Goal: Information Seeking & Learning: Learn about a topic

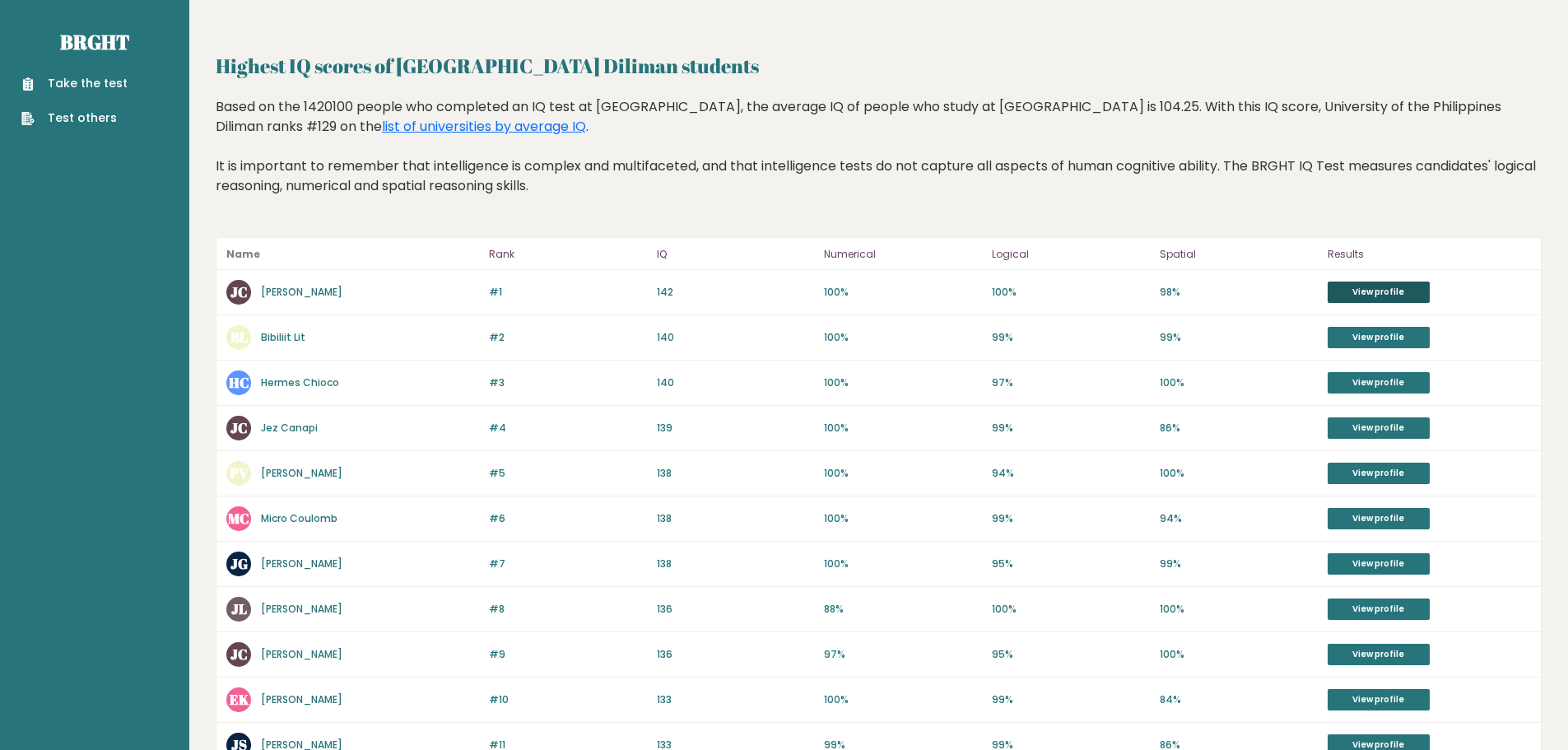
click at [1349, 286] on link "View profile" at bounding box center [1379, 292] width 102 height 21
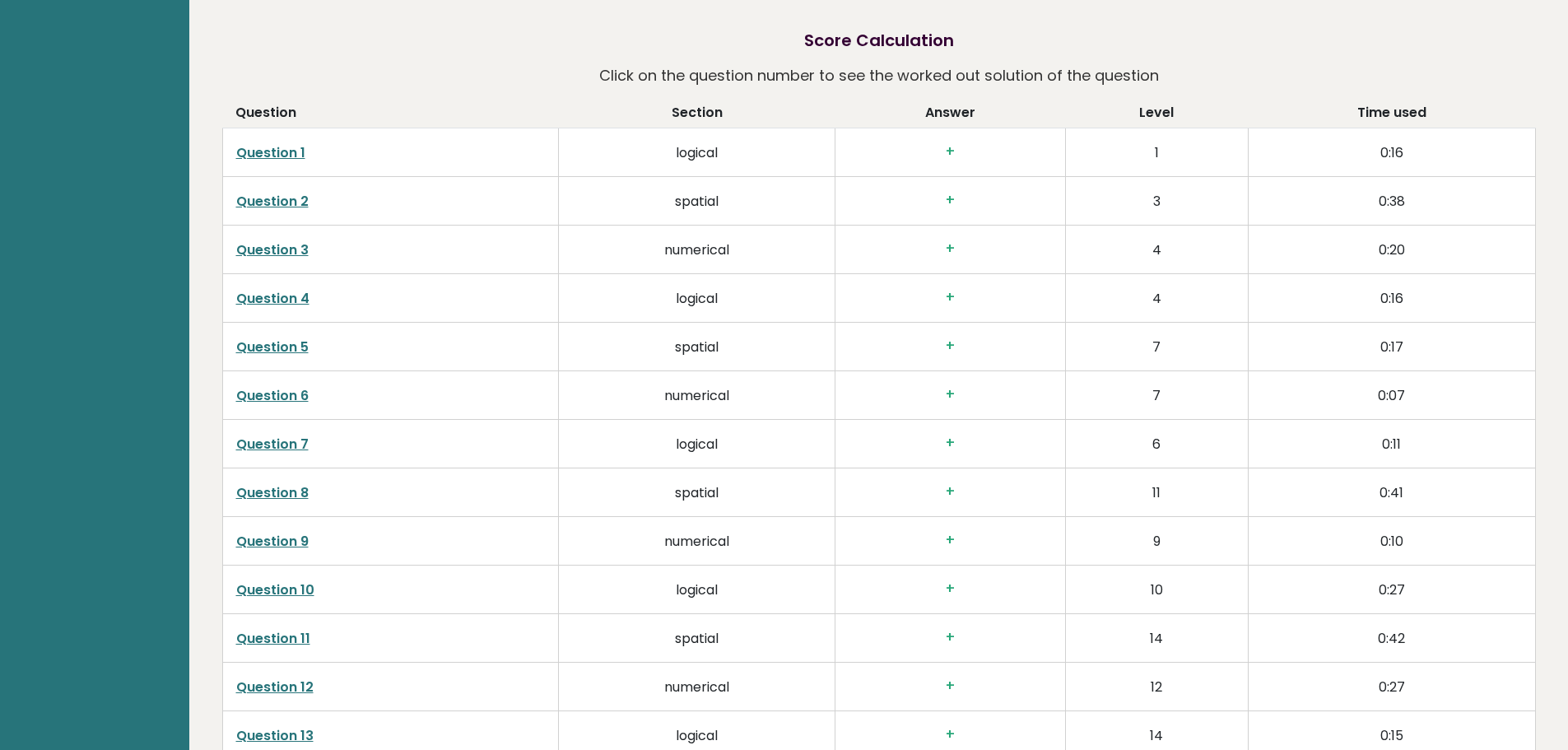
scroll to position [2526, 0]
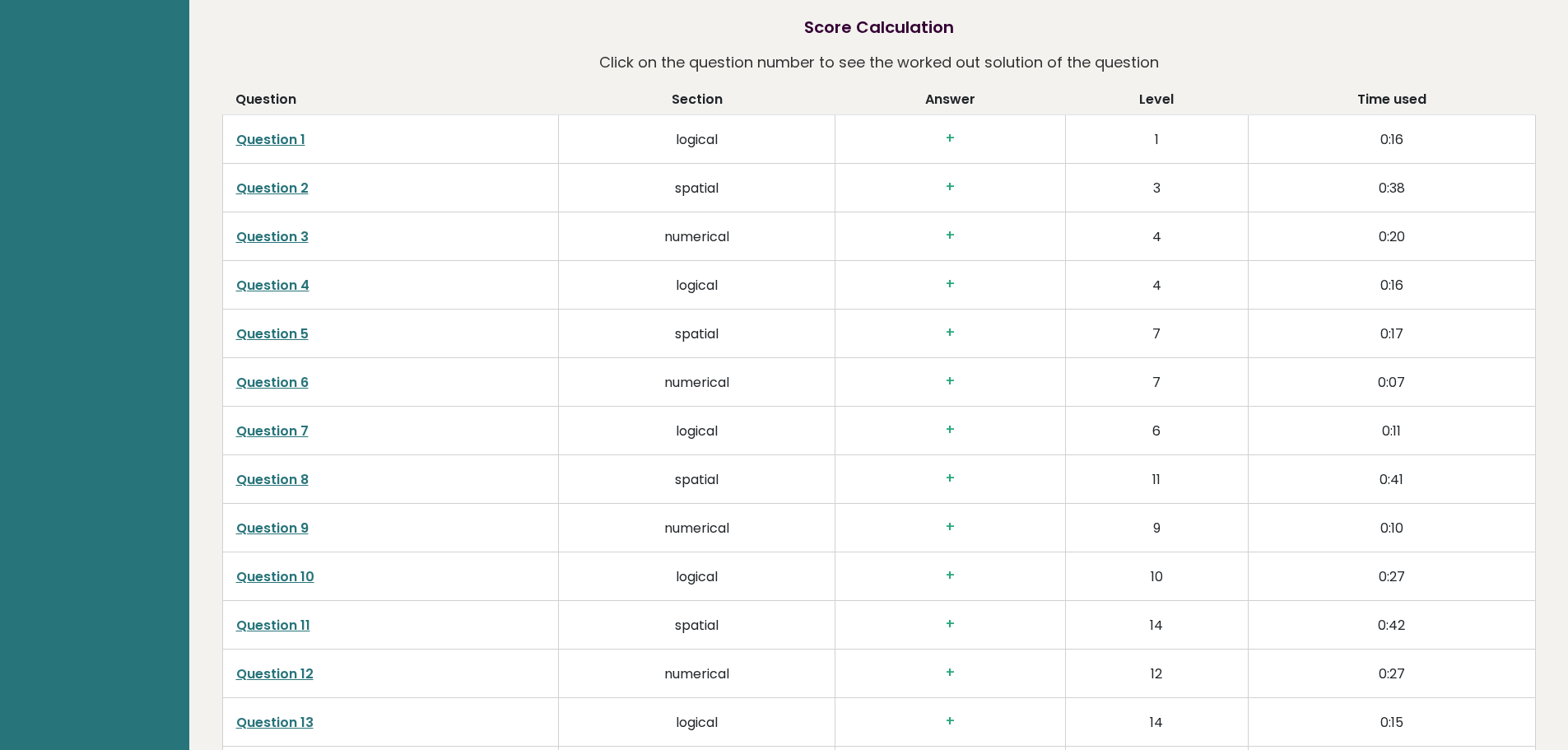
click at [950, 138] on h3 "+" at bounding box center [950, 138] width 202 height 17
click at [1171, 125] on td "1" at bounding box center [1156, 138] width 183 height 49
click at [266, 144] on link "Question 1" at bounding box center [271, 139] width 69 height 19
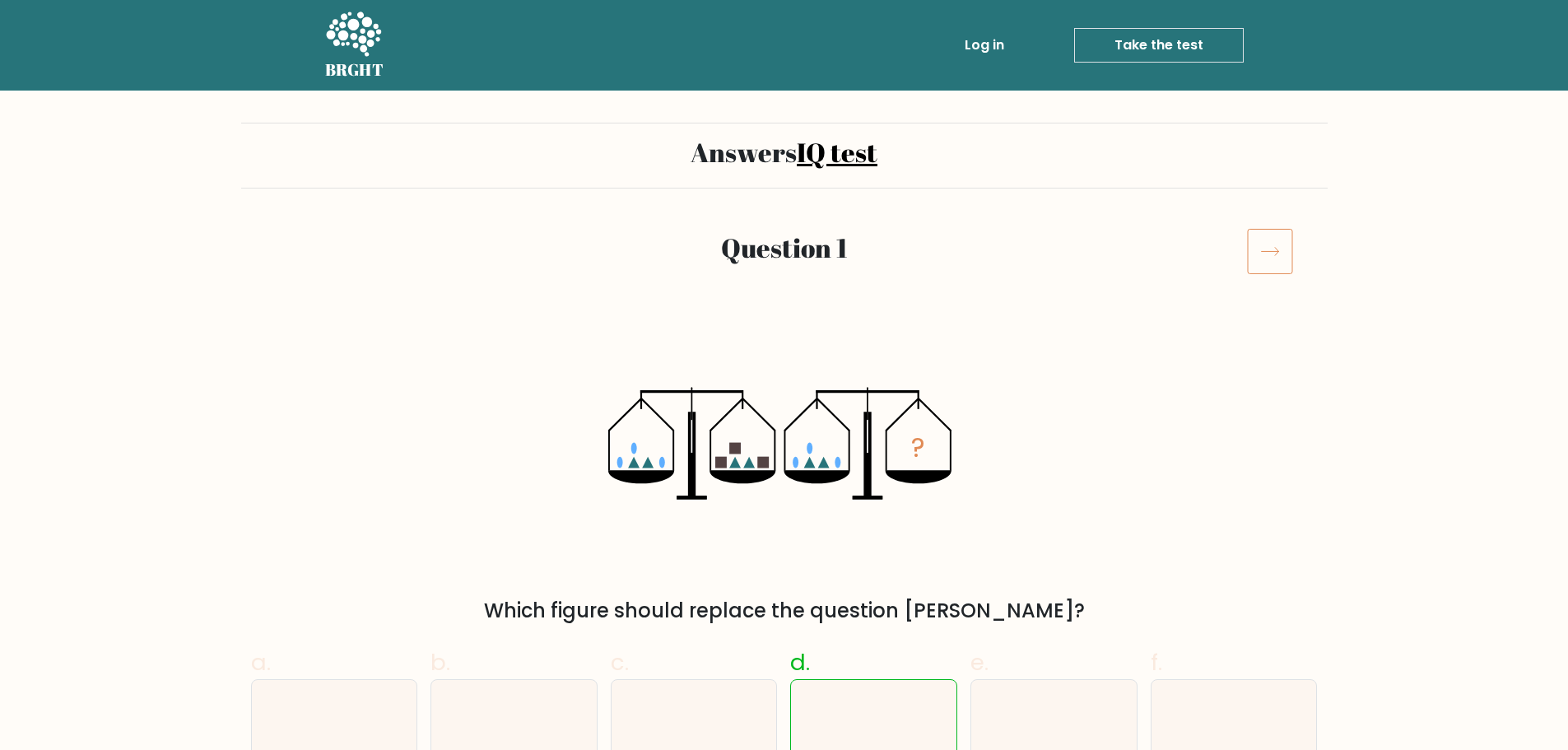
click at [1274, 254] on icon at bounding box center [1271, 251] width 46 height 46
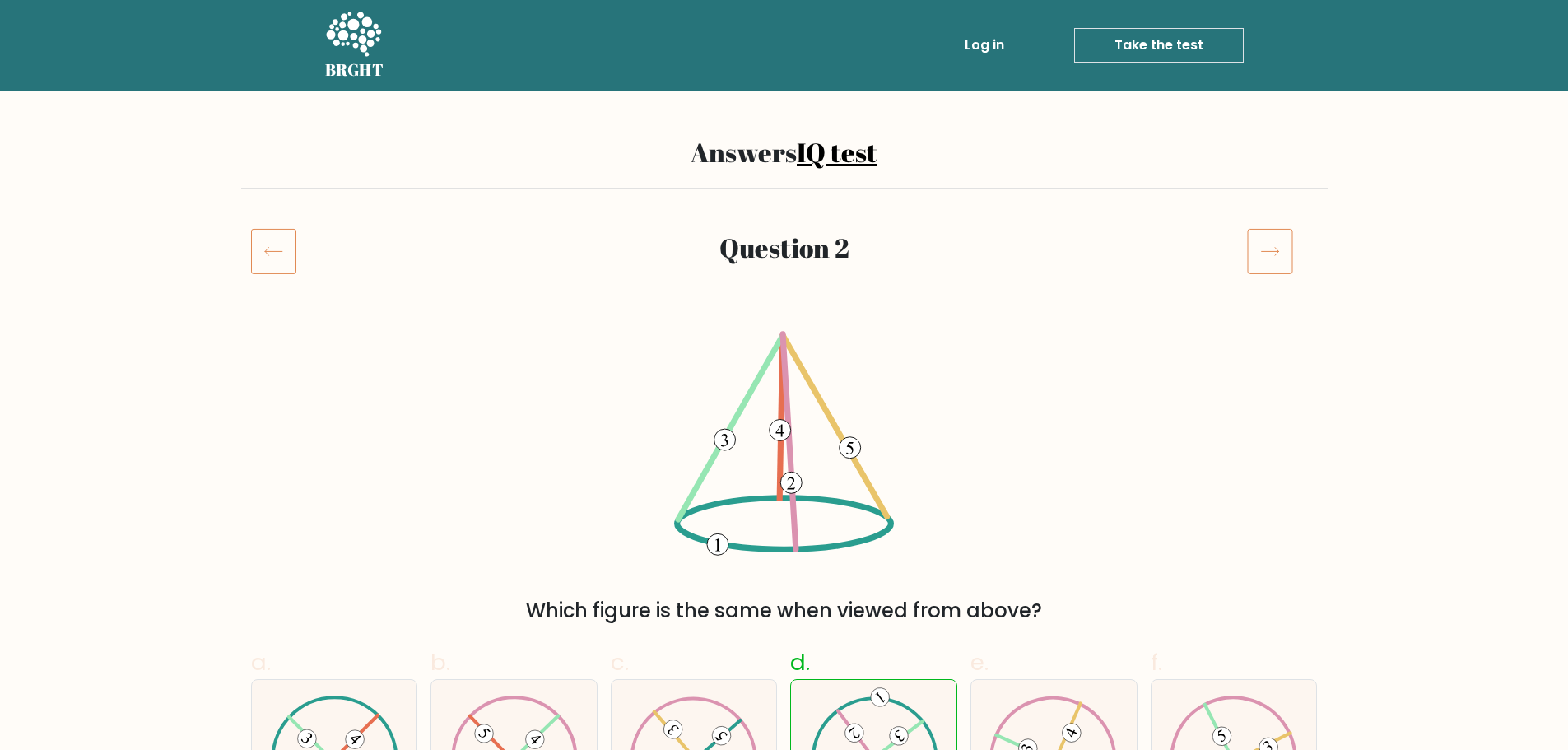
click at [1291, 267] on icon at bounding box center [1271, 251] width 46 height 46
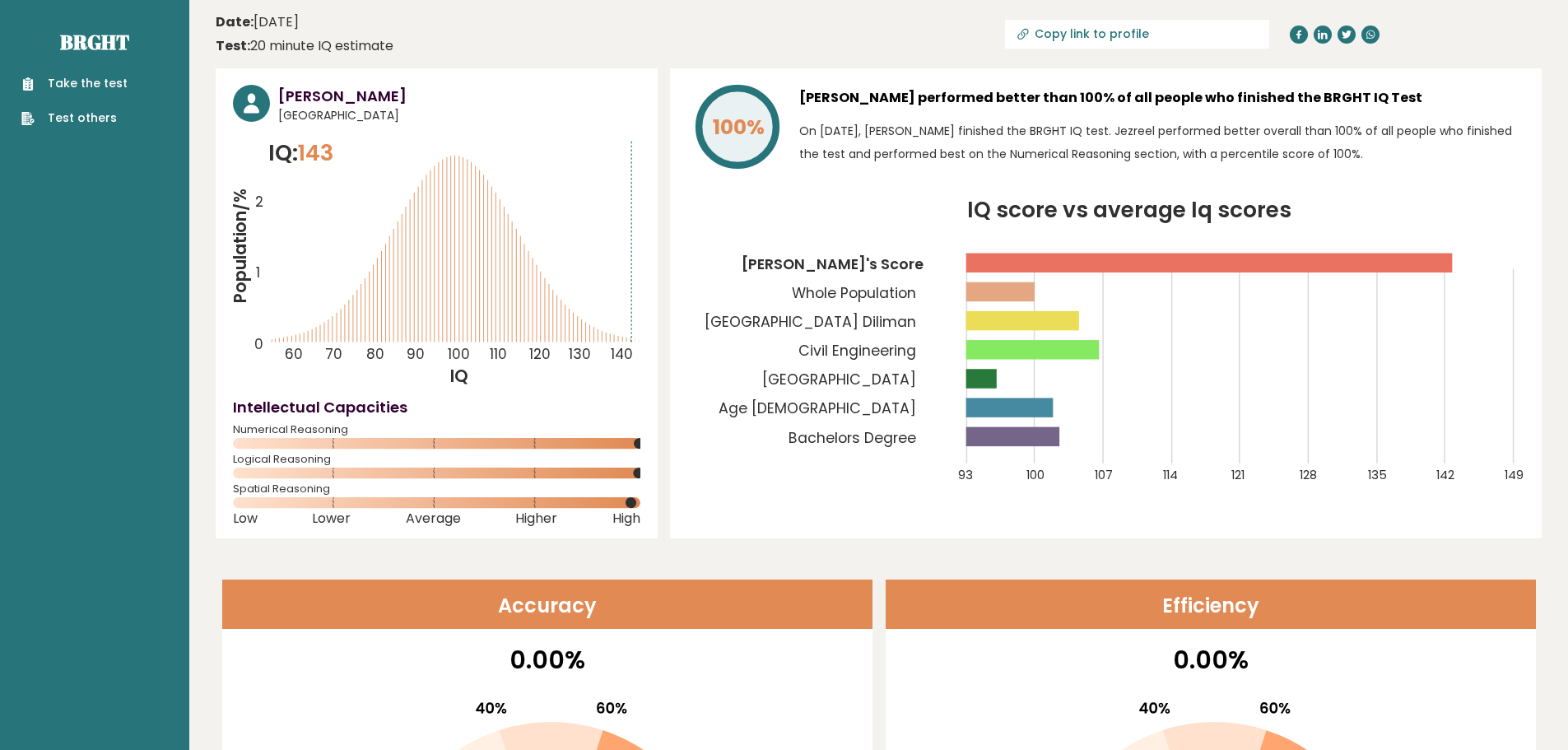
click at [80, 26] on nav "Brght Take the test Test others" at bounding box center [94, 65] width 163 height 131
click at [80, 38] on link "Brght" at bounding box center [94, 42] width 69 height 26
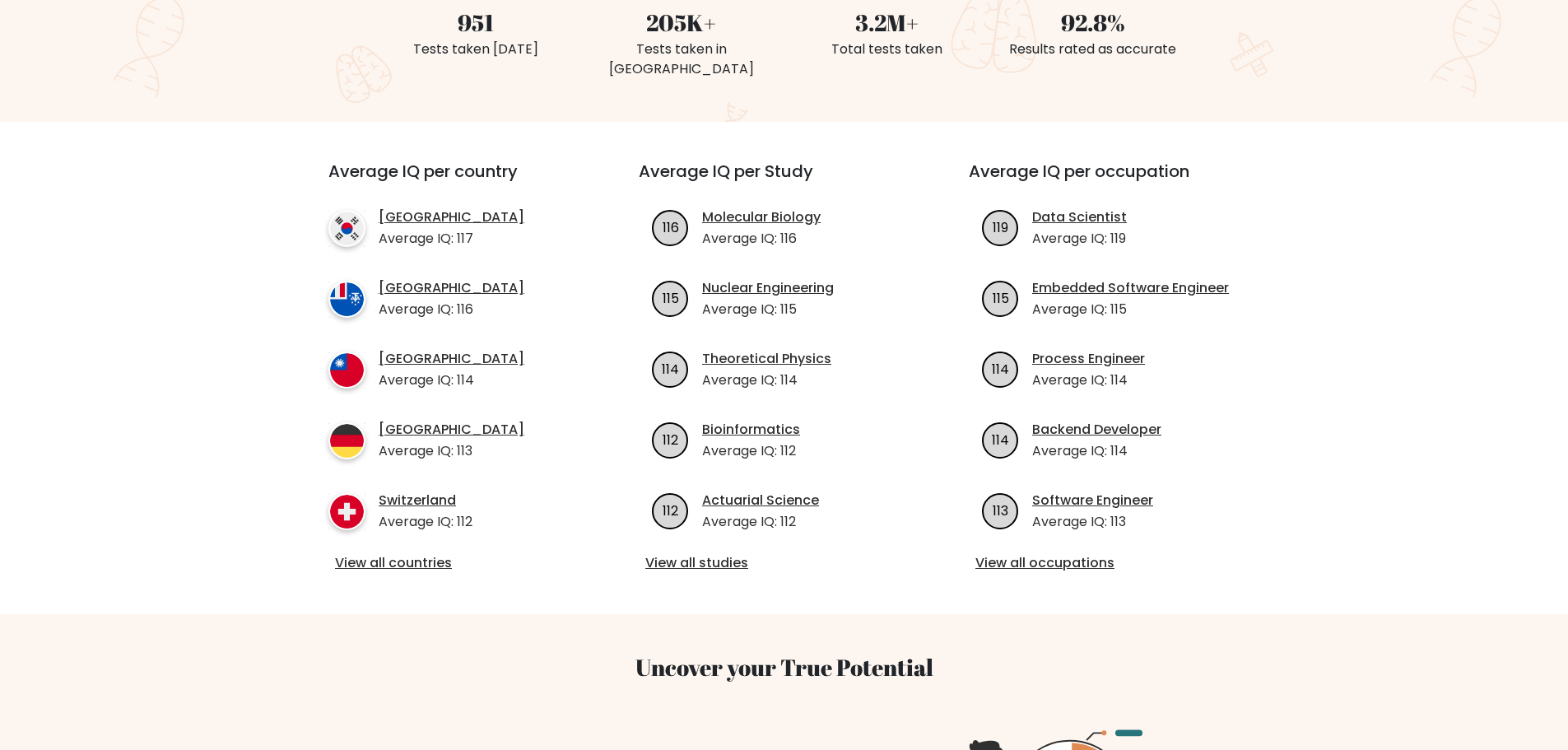
scroll to position [494, 0]
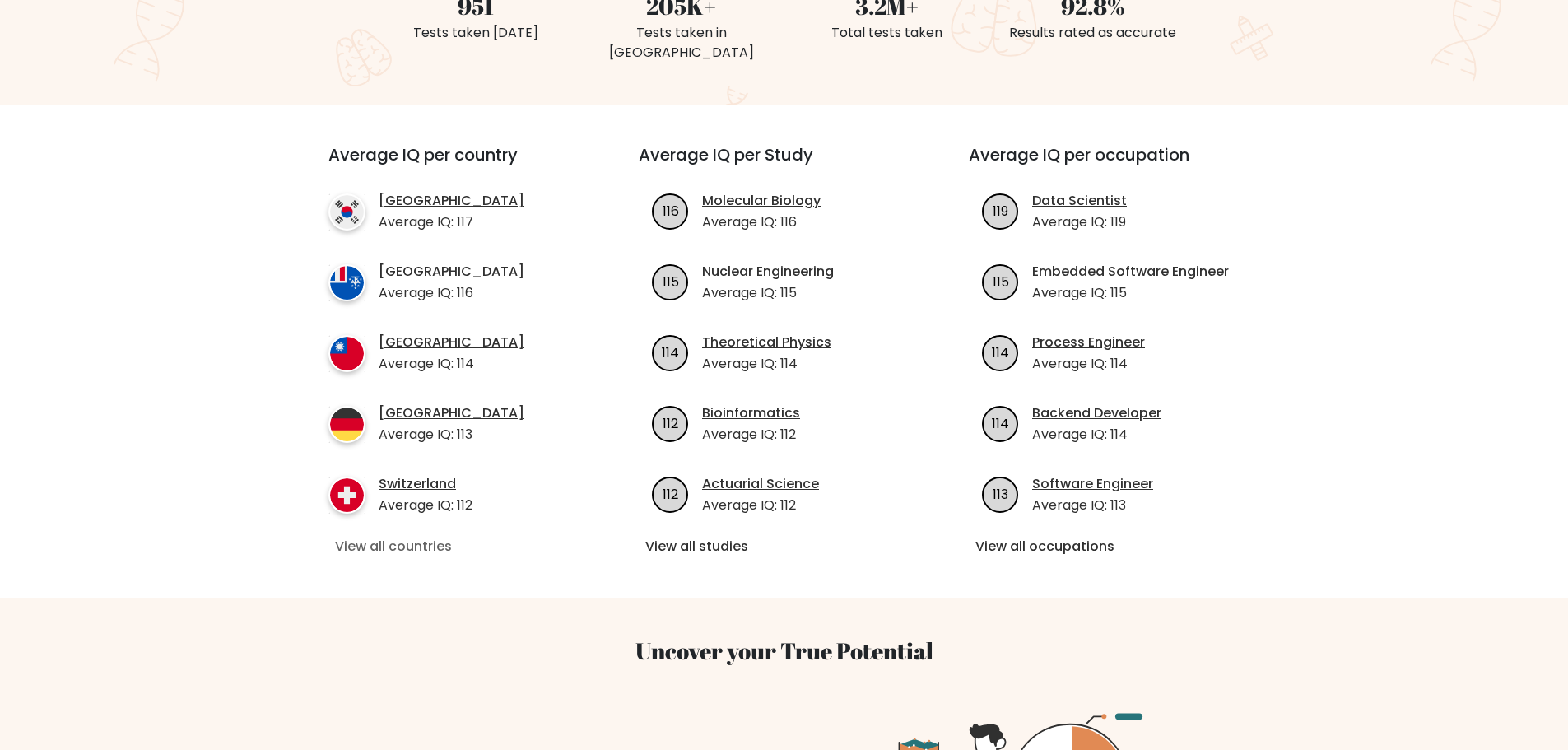
click at [442, 537] on link "View all countries" at bounding box center [453, 547] width 238 height 20
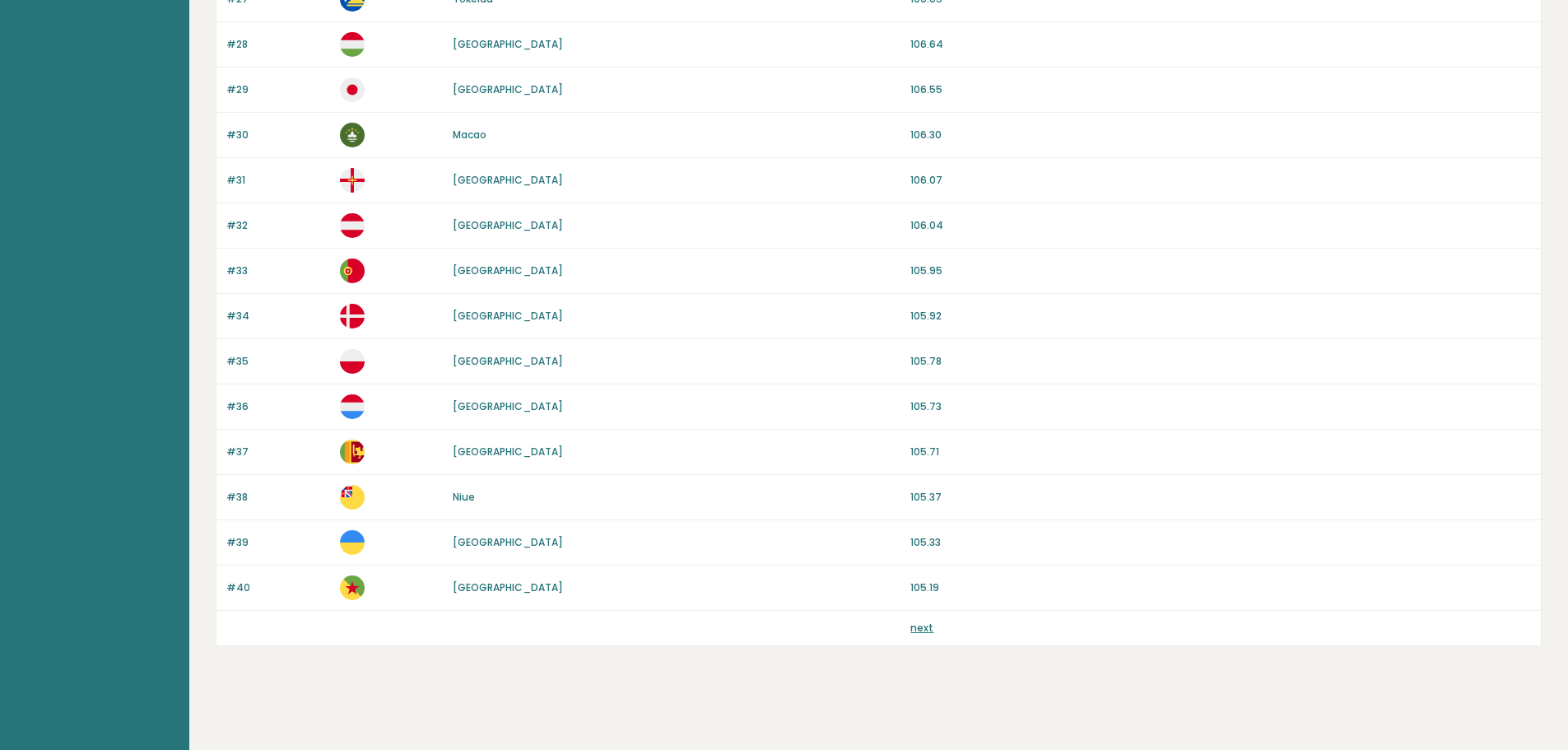
scroll to position [1388, 0]
click at [923, 625] on link "next" at bounding box center [921, 626] width 23 height 14
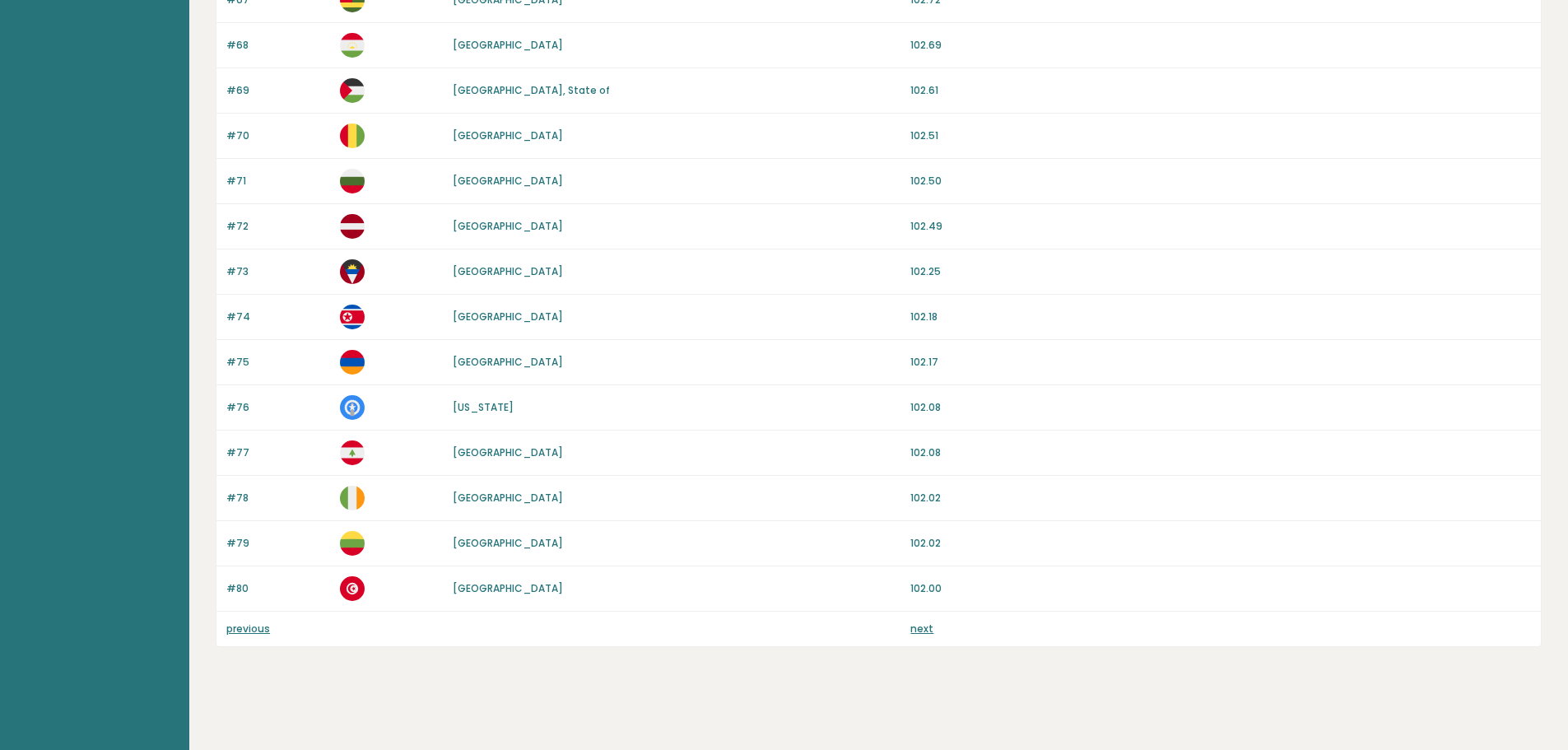
scroll to position [1388, 0]
click at [925, 624] on link "next" at bounding box center [921, 626] width 23 height 14
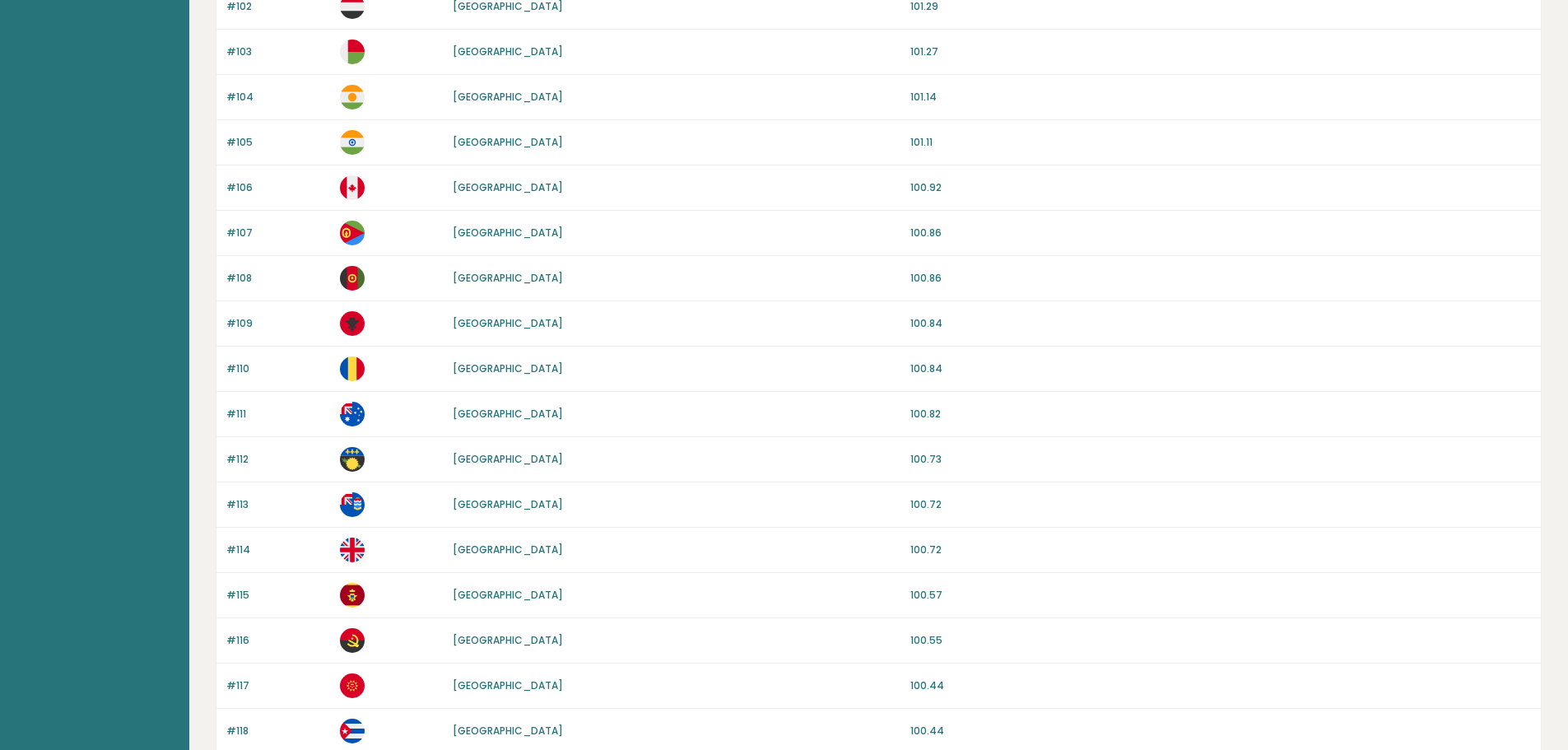
scroll to position [1388, 0]
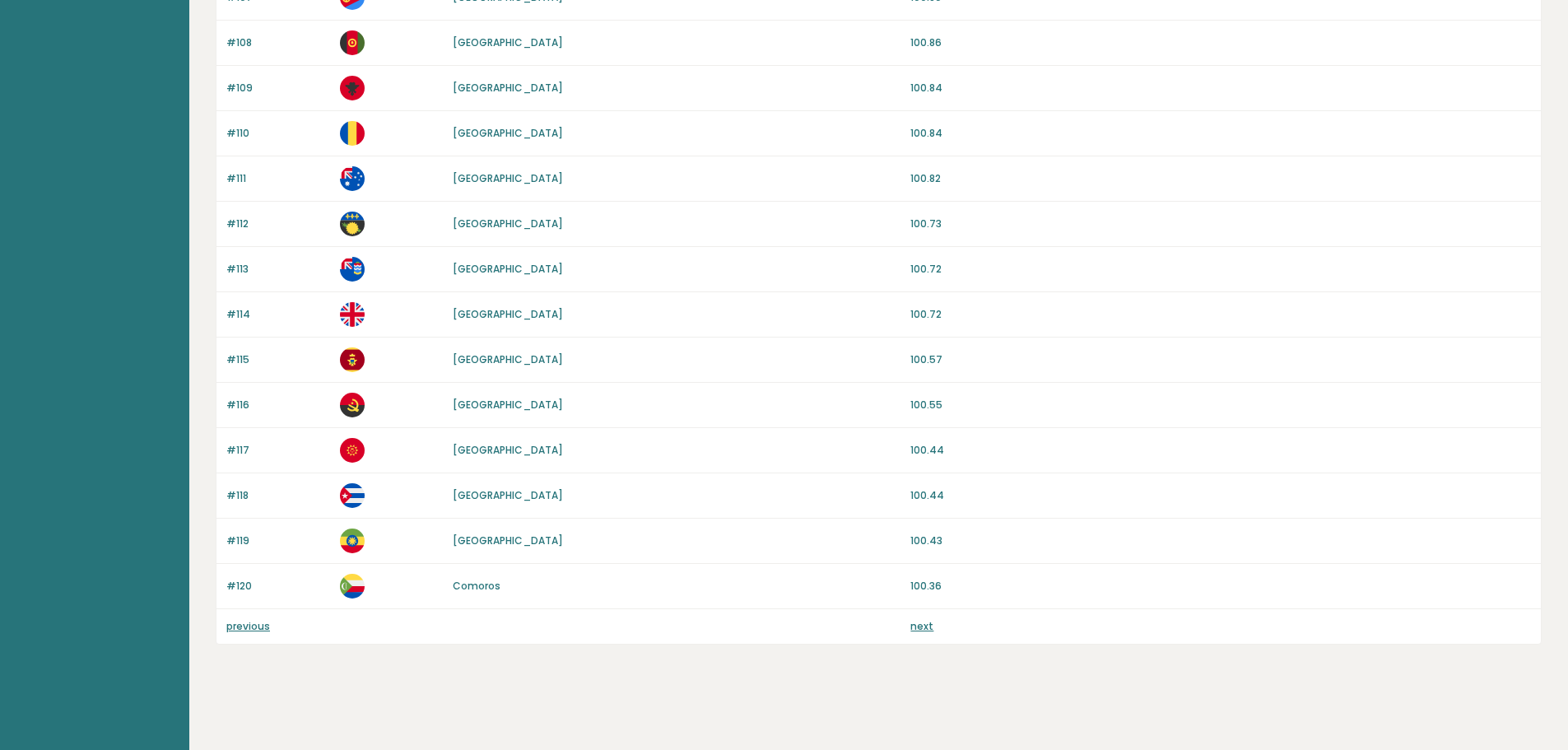
click at [916, 624] on link "next" at bounding box center [921, 626] width 23 height 14
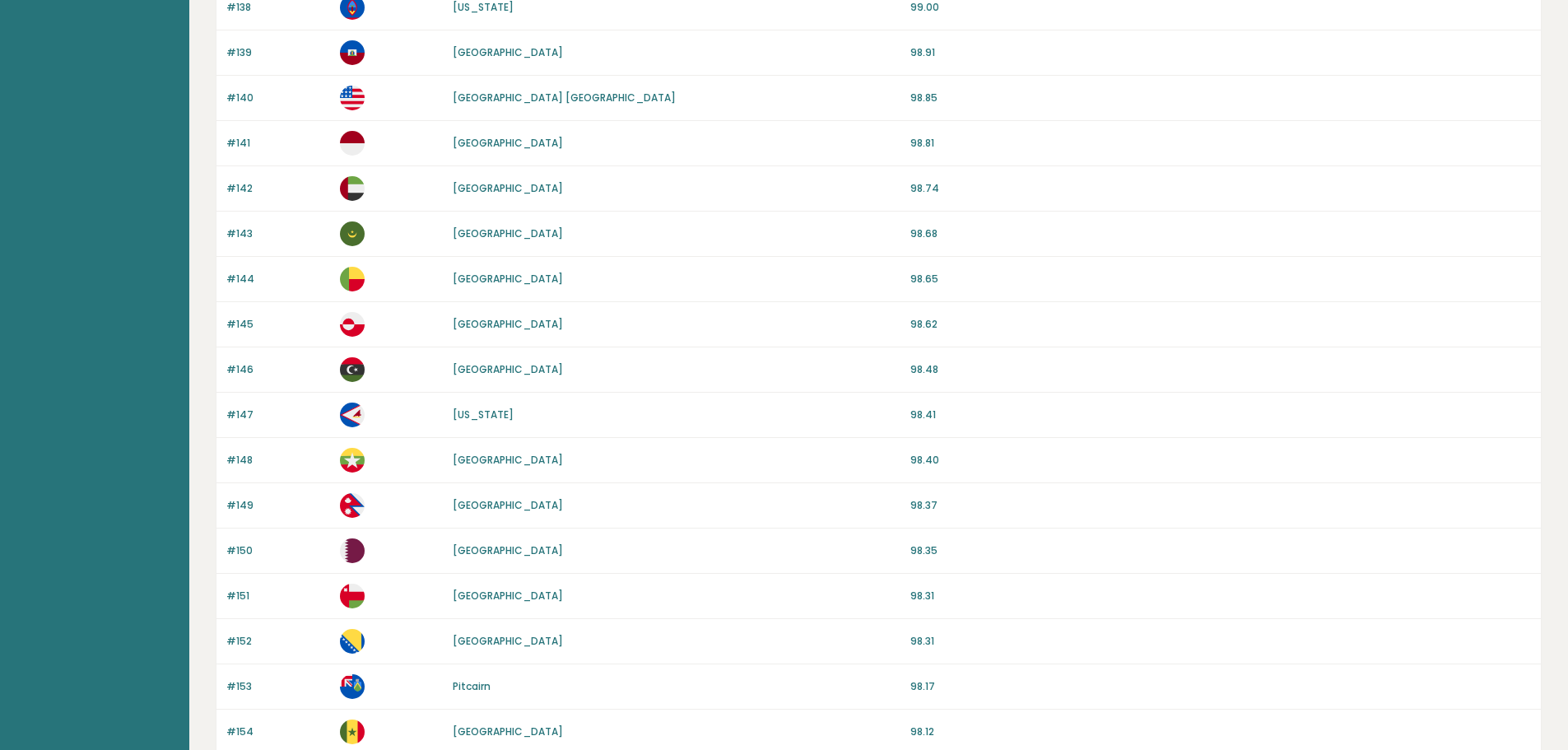
scroll to position [1373, 0]
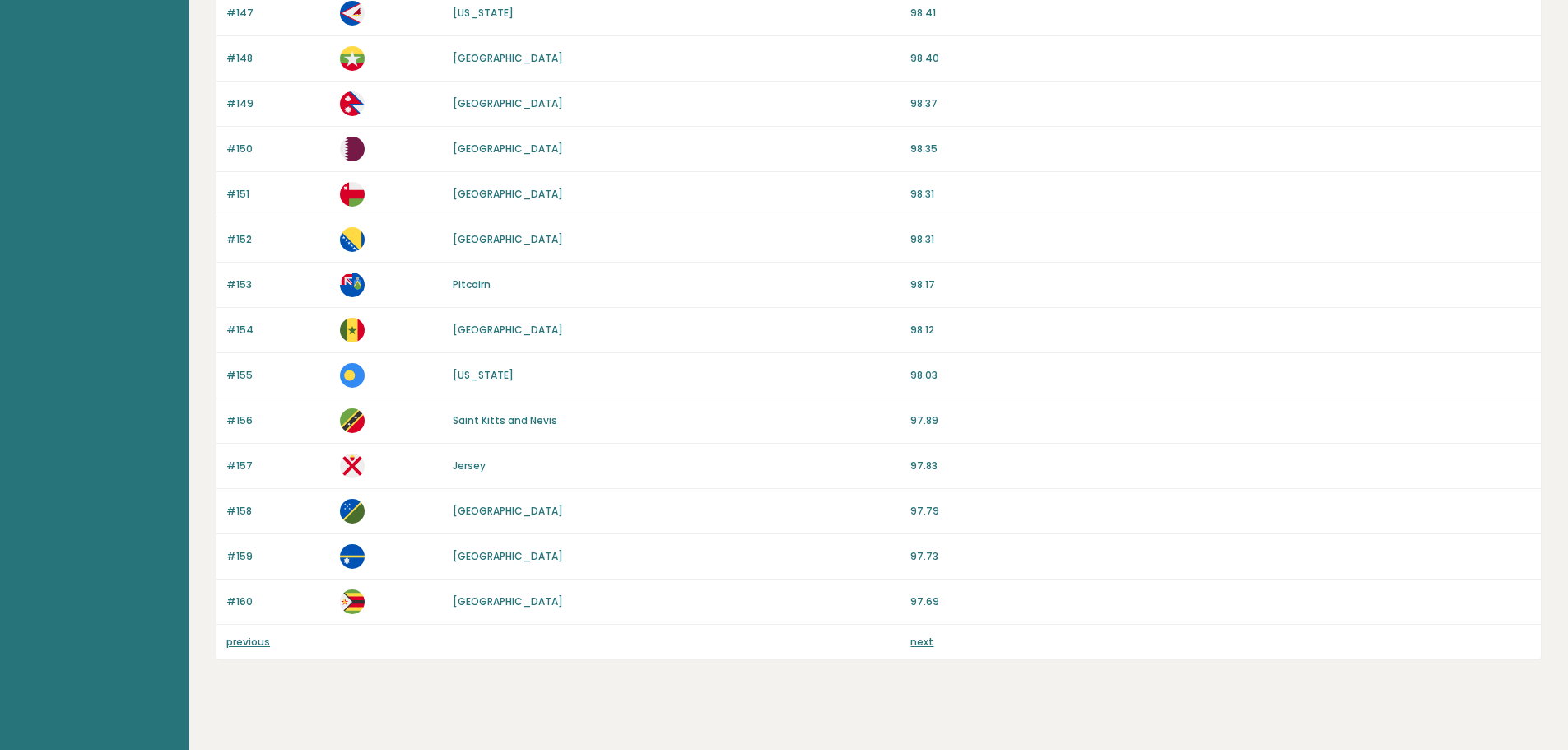
click at [923, 642] on link "next" at bounding box center [921, 642] width 23 height 14
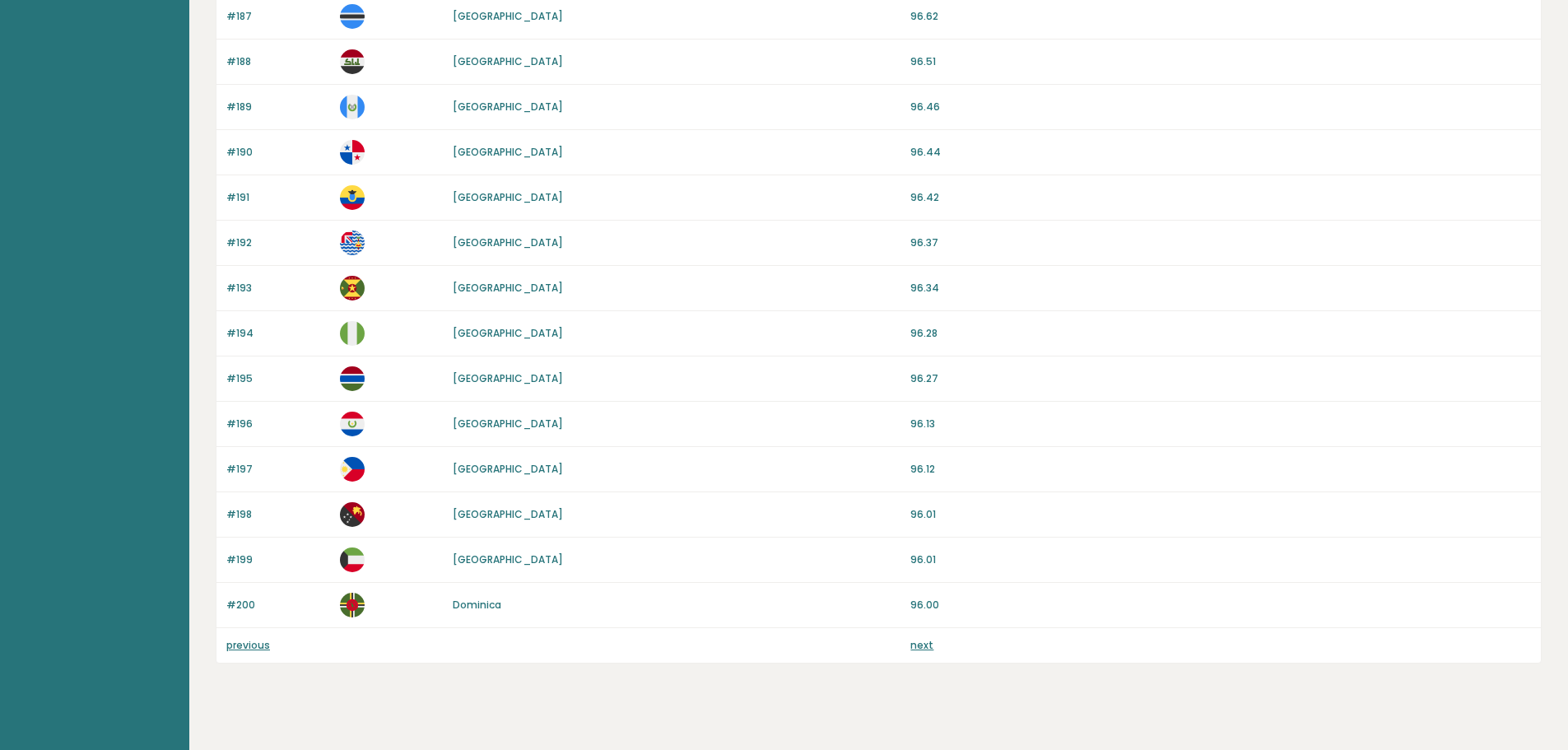
scroll to position [1388, 0]
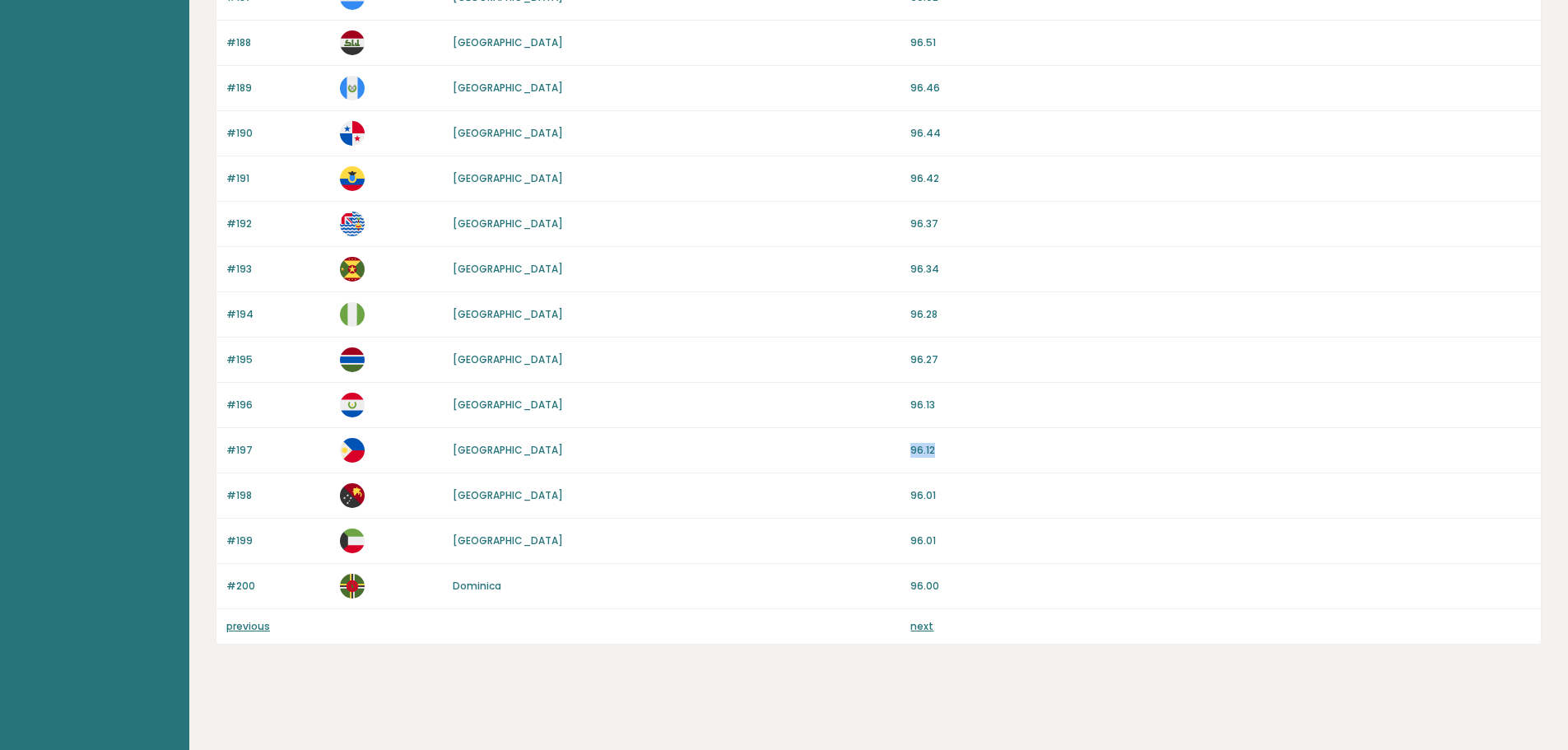
drag, startPoint x: 890, startPoint y: 455, endPoint x: 952, endPoint y: 454, distance: 62.0
click at [952, 454] on div "#197 Philippines 96.12" at bounding box center [879, 450] width 1325 height 45
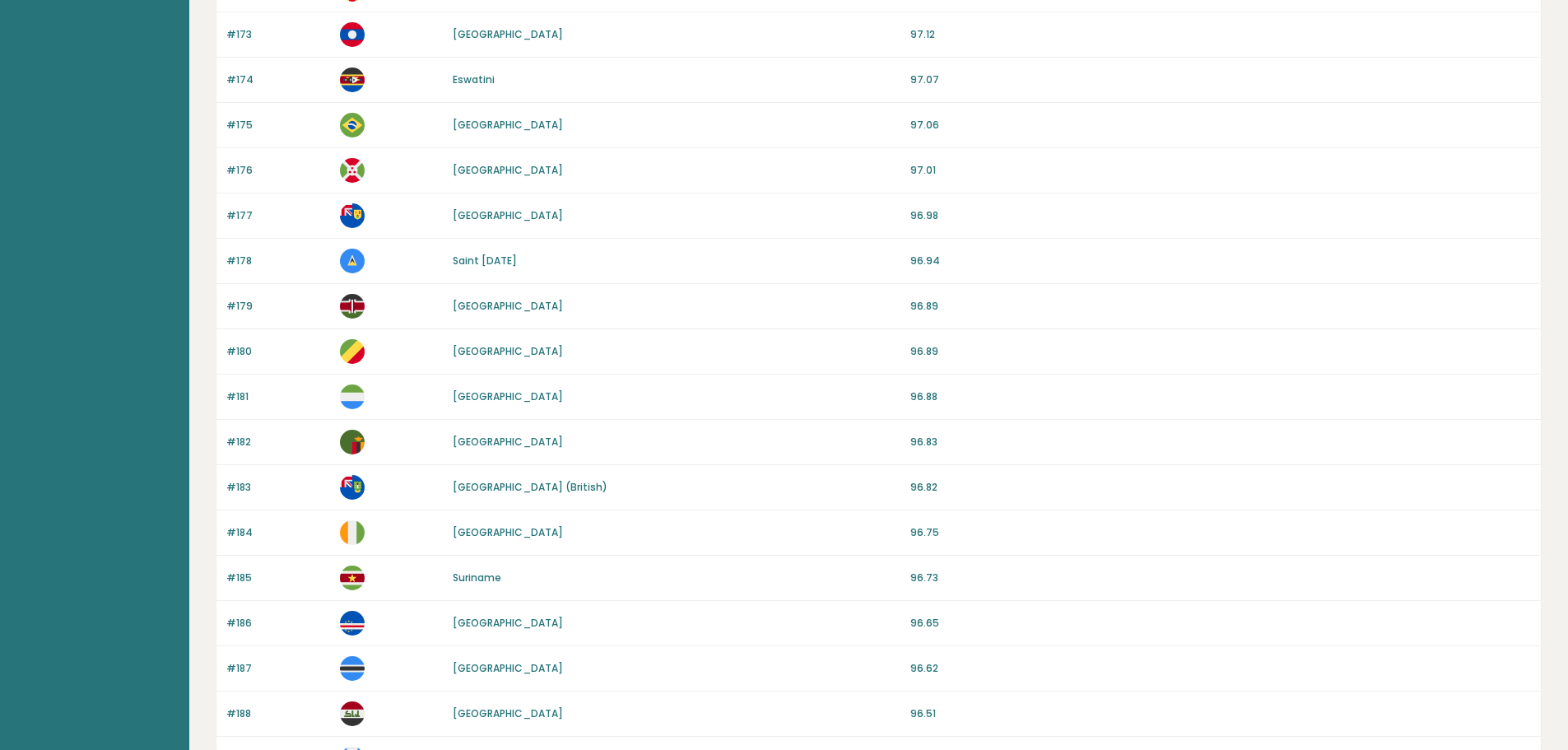
scroll to position [675, 0]
